Goal: Task Accomplishment & Management: Complete application form

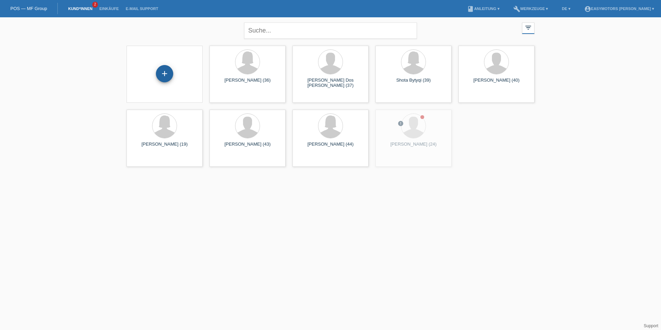
click at [161, 75] on div "+" at bounding box center [164, 73] width 17 height 17
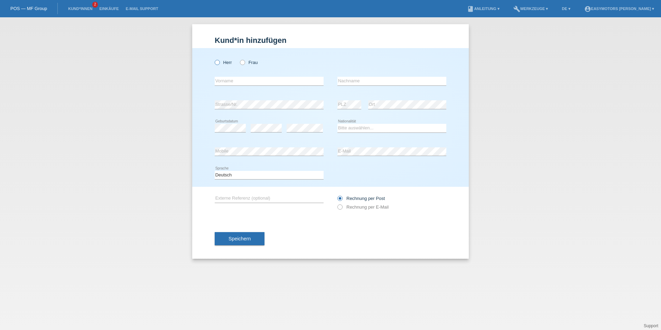
click at [224, 62] on label "Herr" at bounding box center [223, 62] width 17 height 5
click at [219, 62] on input "Herr" at bounding box center [217, 62] width 4 height 4
radio input "true"
click at [227, 78] on input "text" at bounding box center [269, 81] width 109 height 9
type input "Adonis"
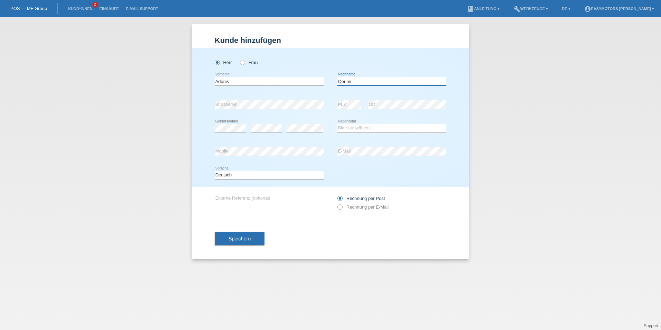
type input "Qerimi"
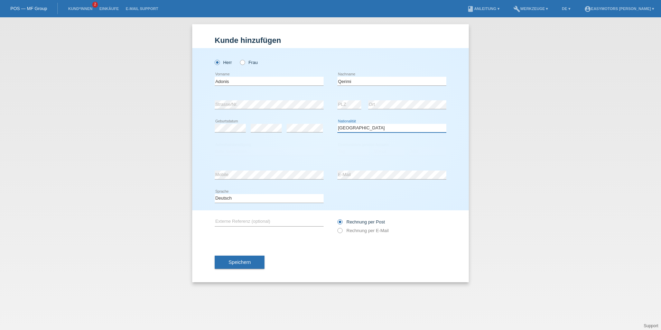
select select "XK"
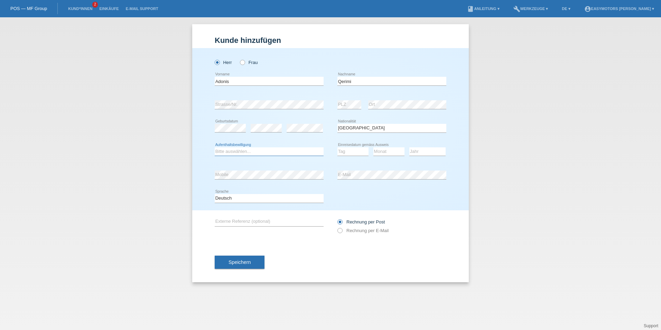
select select "B"
select select "12"
select select "08"
select select "2015"
click at [256, 260] on button "Speichern" at bounding box center [240, 261] width 50 height 13
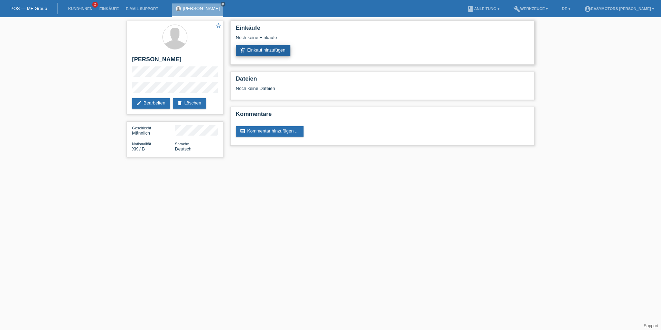
click at [288, 51] on link "add_shopping_cart Einkauf hinzufügen" at bounding box center [263, 50] width 55 height 10
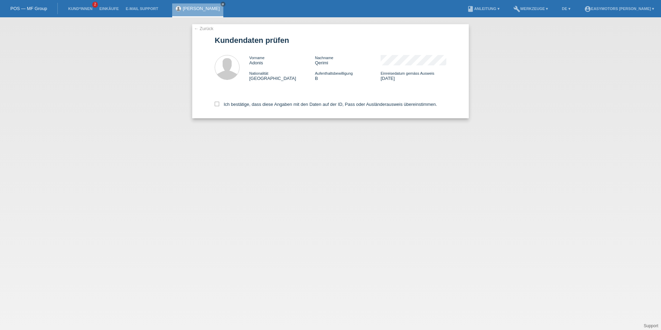
click at [233, 100] on div "Ich bestätige, dass diese Angaben mit den Daten auf der ID, Pass oder Ausländer…" at bounding box center [331, 103] width 232 height 30
click at [233, 103] on label "Ich bestätige, dass diese Angaben mit den Daten auf der ID, Pass oder Ausländer…" at bounding box center [326, 104] width 222 height 5
click at [219, 103] on input "Ich bestätige, dass diese Angaben mit den Daten auf der ID, Pass oder Ausländer…" at bounding box center [217, 104] width 4 height 4
checkbox input "true"
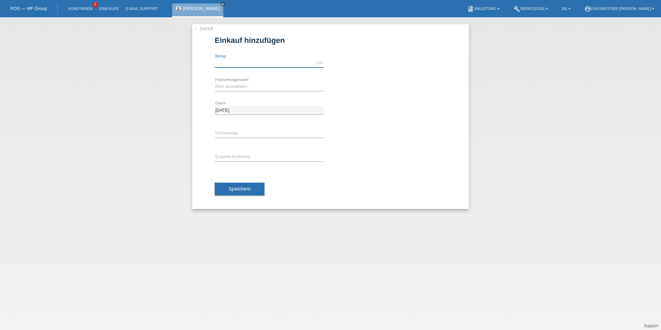
click at [236, 65] on input "text" at bounding box center [269, 63] width 109 height 9
type input "2800.00"
click at [243, 87] on select "Bitte auswählen Fixe Raten Kauf auf Rechnung mit Teilzahlungsoption" at bounding box center [269, 86] width 109 height 8
select select "81"
click at [215, 82] on select "Bitte auswählen Fixe Raten Kauf auf Rechnung mit Teilzahlungsoption" at bounding box center [269, 86] width 109 height 8
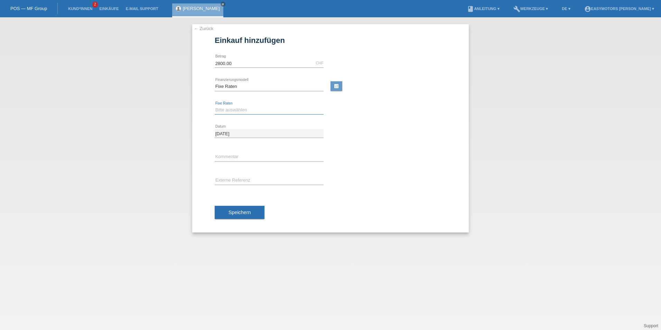
click at [244, 107] on select "Bitte auswählen 12 Raten 24 Raten 48 Raten" at bounding box center [269, 110] width 109 height 8
select select "320"
click at [215, 106] on select "Bitte auswählen 12 Raten 24 Raten 48 Raten" at bounding box center [269, 110] width 109 height 8
click at [242, 214] on span "Speichern" at bounding box center [239, 212] width 22 height 6
